Goal: Transaction & Acquisition: Purchase product/service

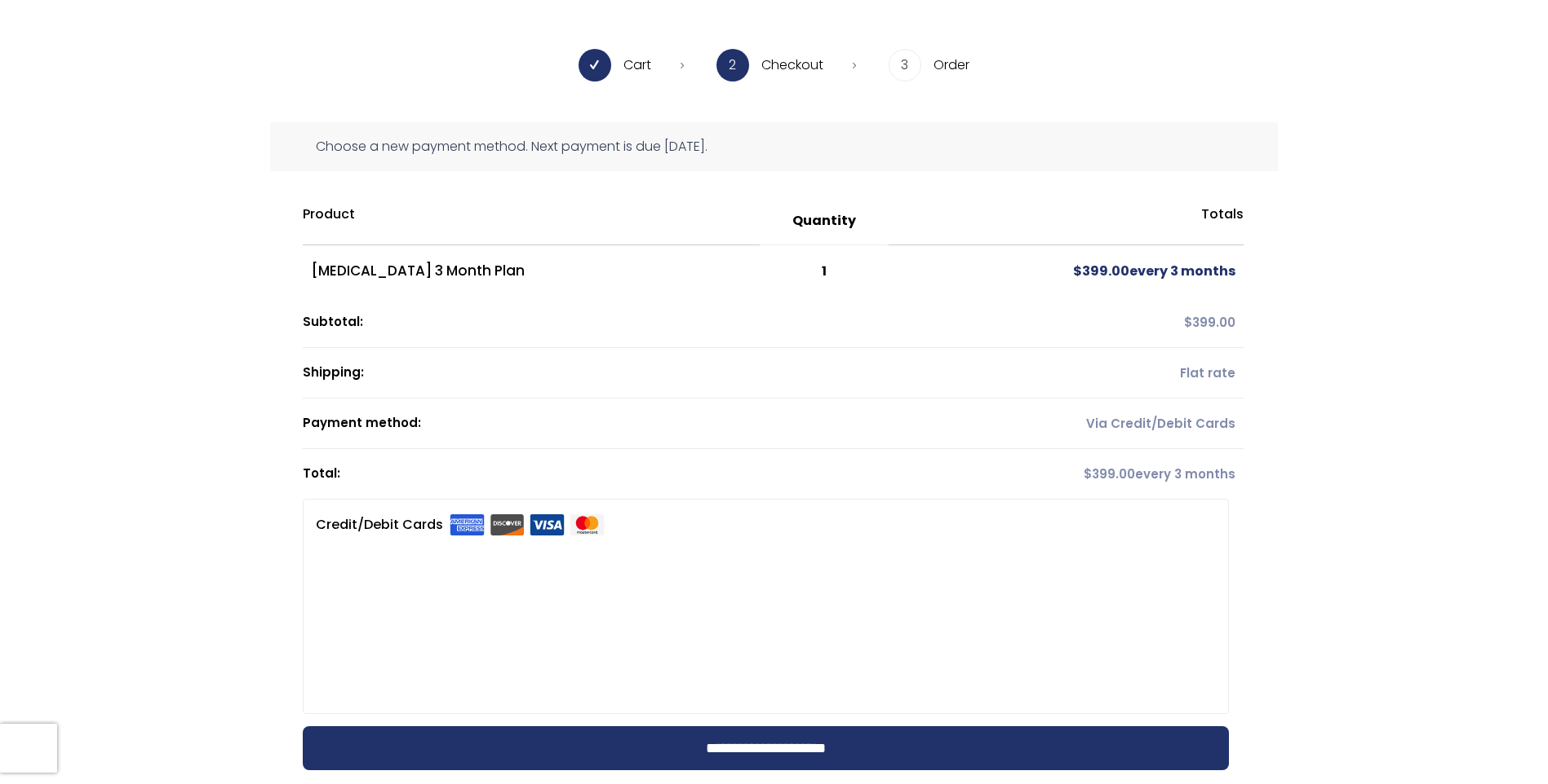
scroll to position [82, 0]
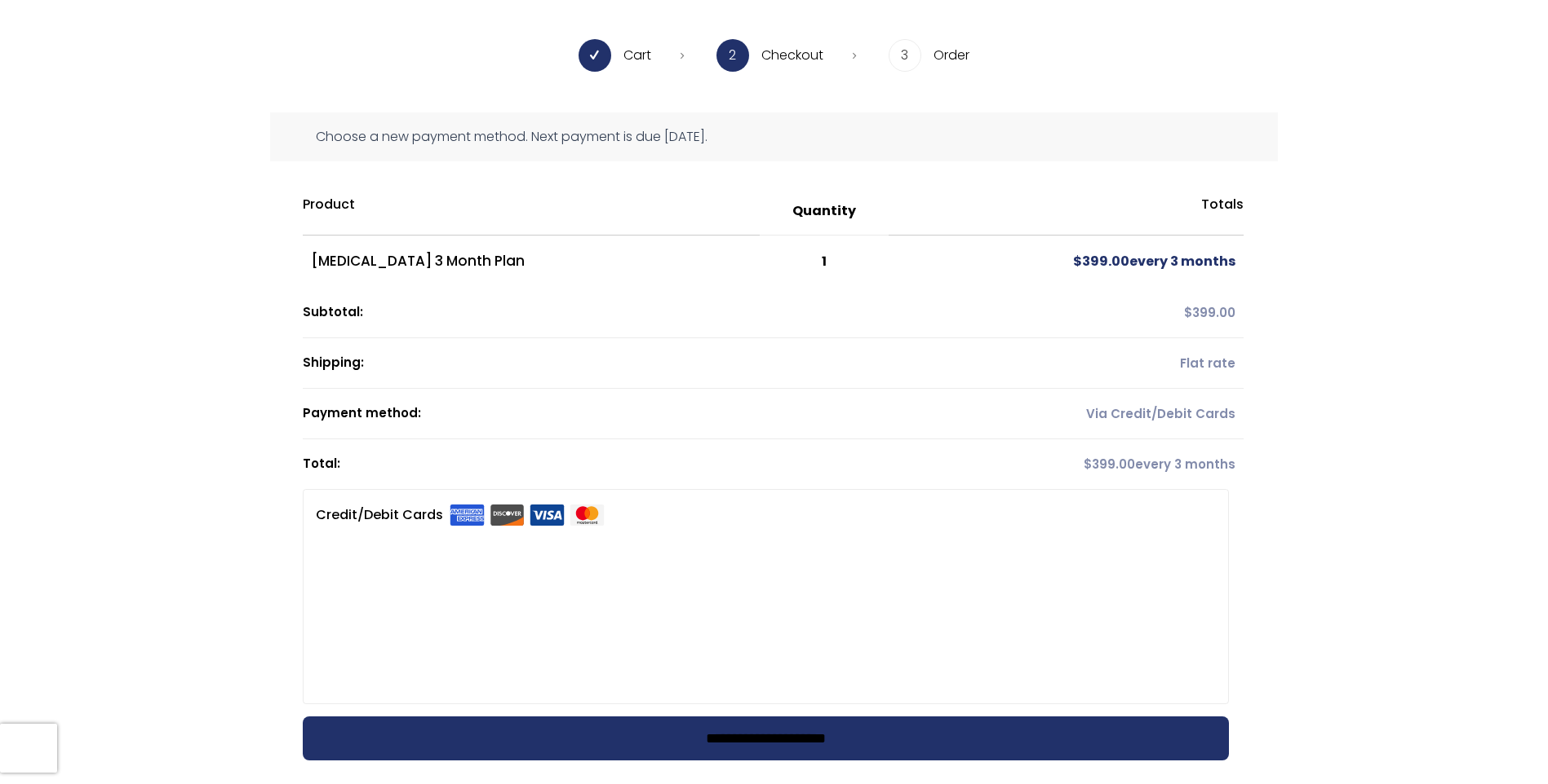
click at [1009, 722] on input "**********" at bounding box center [766, 738] width 926 height 44
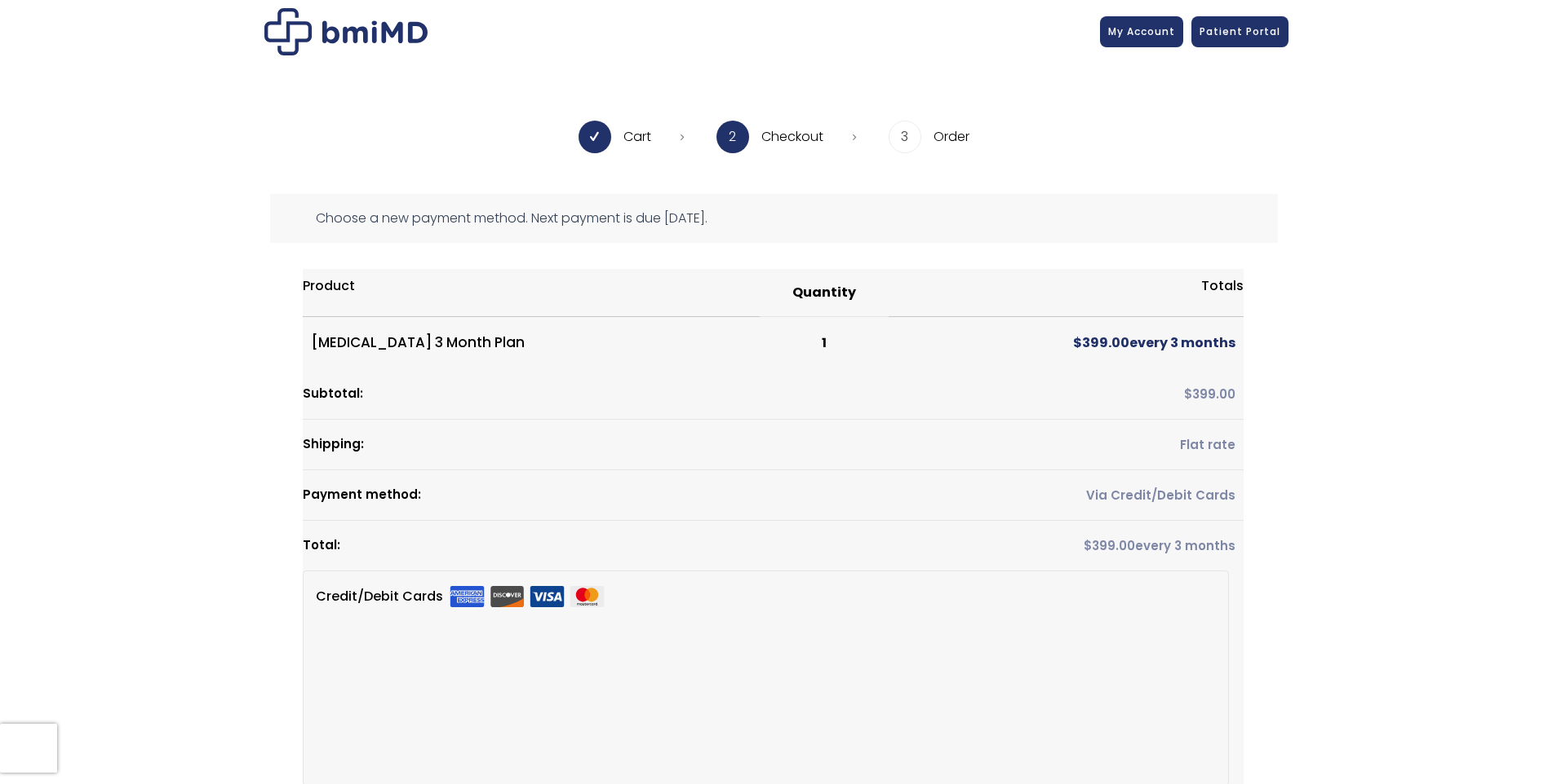
scroll to position [64, 0]
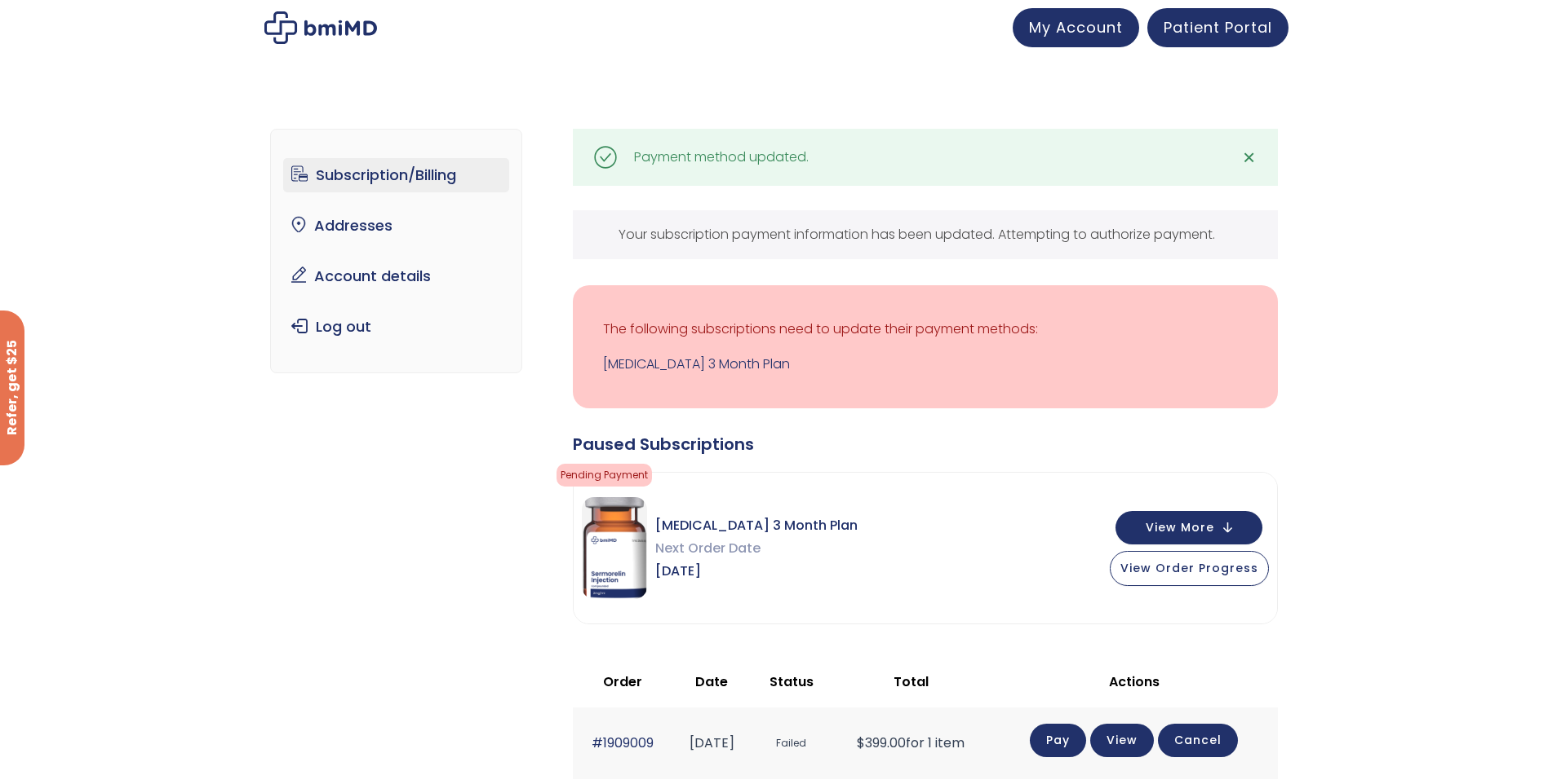
click at [1256, 150] on link "✕" at bounding box center [1249, 157] width 33 height 33
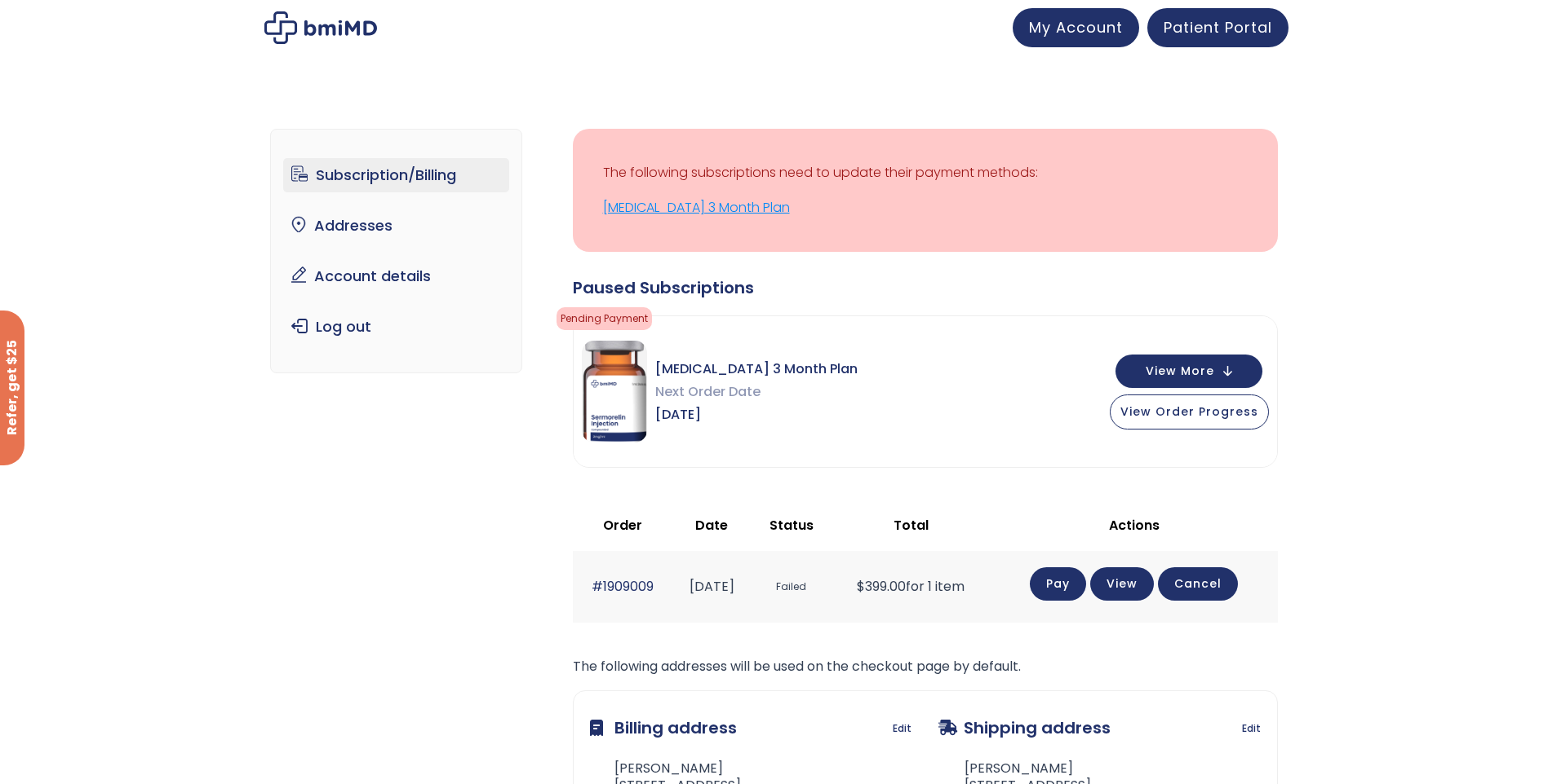
click at [737, 213] on link "[MEDICAL_DATA] 3 Month Plan" at bounding box center [925, 208] width 645 height 23
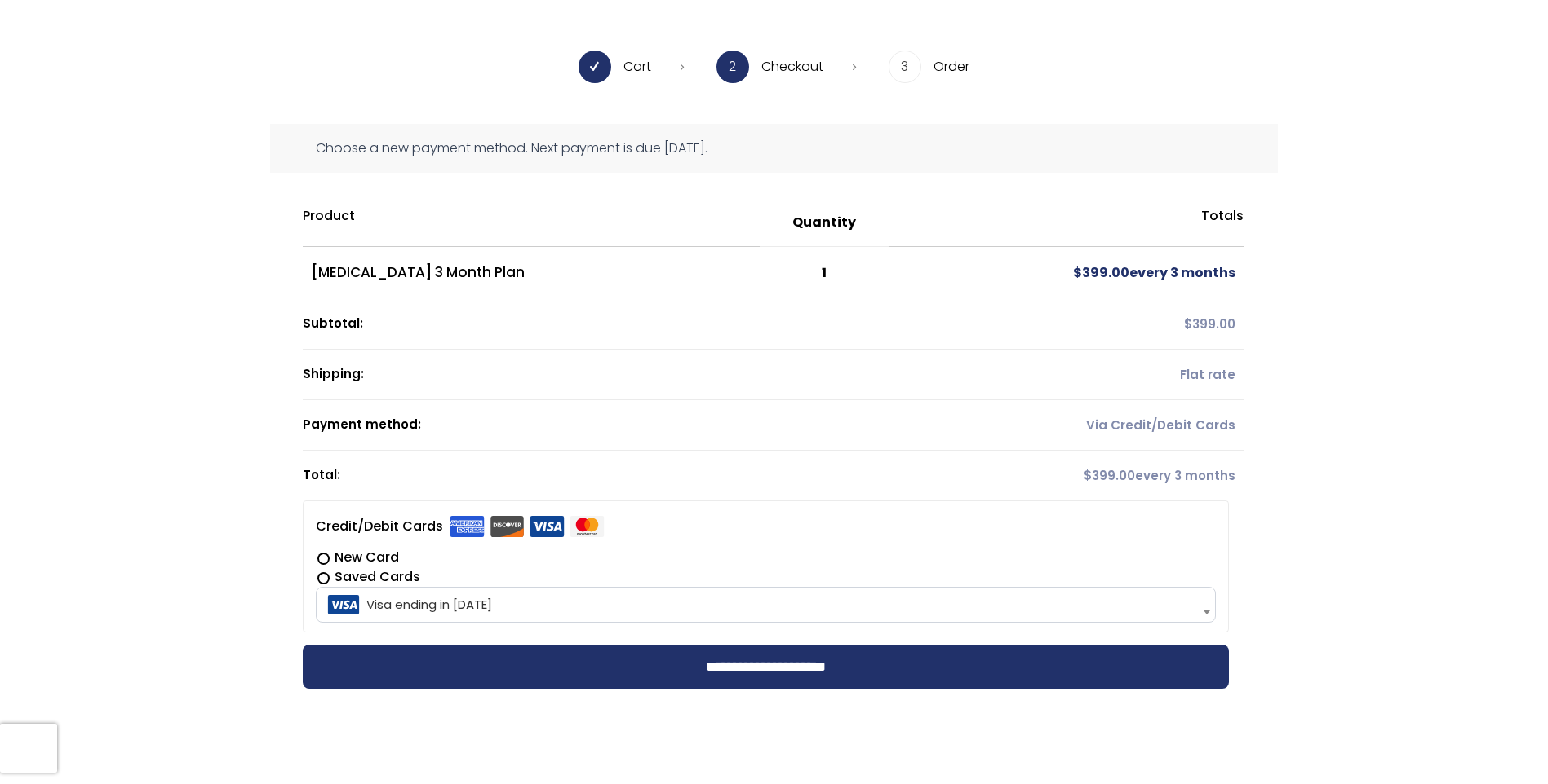
scroll to position [82, 0]
